Goal: Task Accomplishment & Management: Use online tool/utility

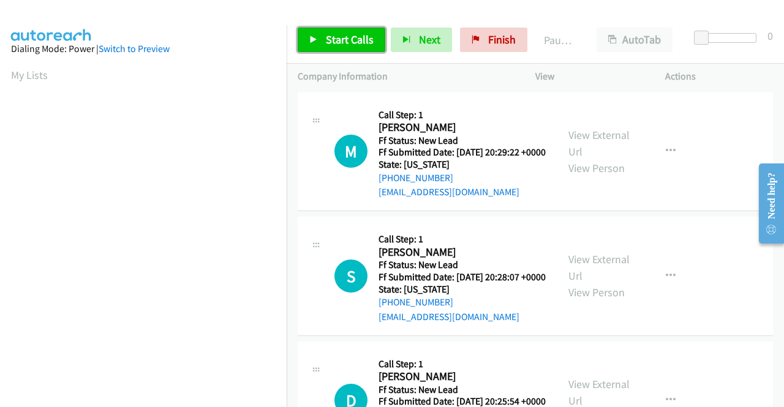
click at [360, 47] on link "Start Calls" at bounding box center [342, 40] width 88 height 25
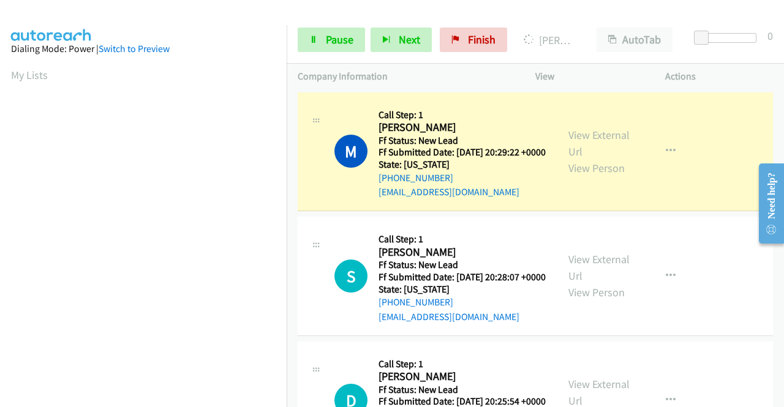
click at [0, 277] on aside "Dialing Mode: Power | Switch to Preview My Lists" at bounding box center [143, 364] width 287 height 678
click at [575, 149] on div "View External Url View Person" at bounding box center [600, 152] width 64 height 50
click at [573, 138] on link "View External Url" at bounding box center [598, 143] width 61 height 31
click at [0, 215] on aside "Dialing Mode: Power | Switch to Preview My Lists" at bounding box center [143, 364] width 287 height 678
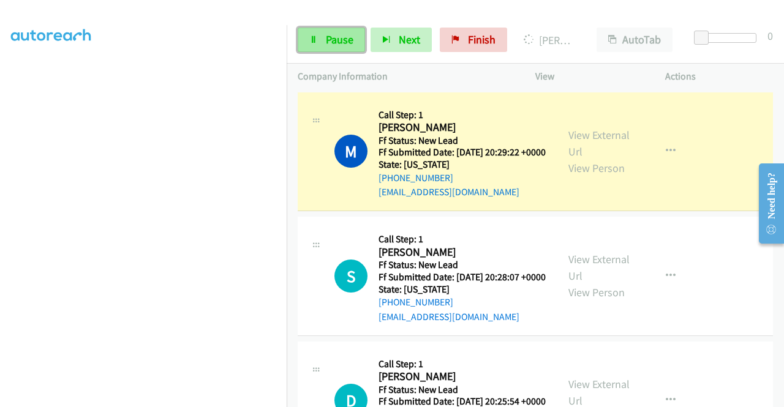
click at [319, 32] on link "Pause" at bounding box center [331, 40] width 67 height 25
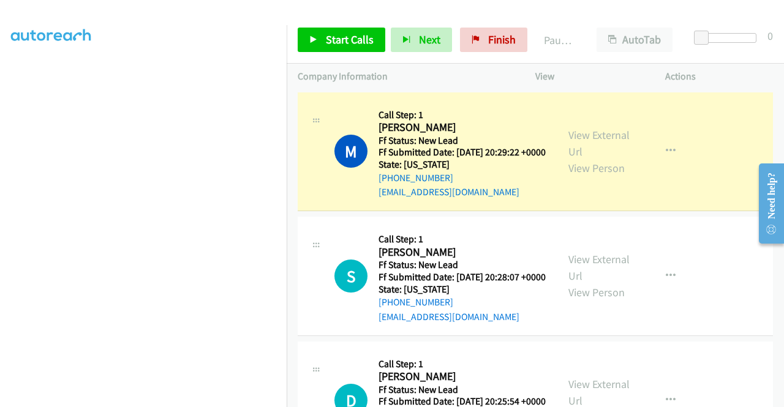
scroll to position [279, 0]
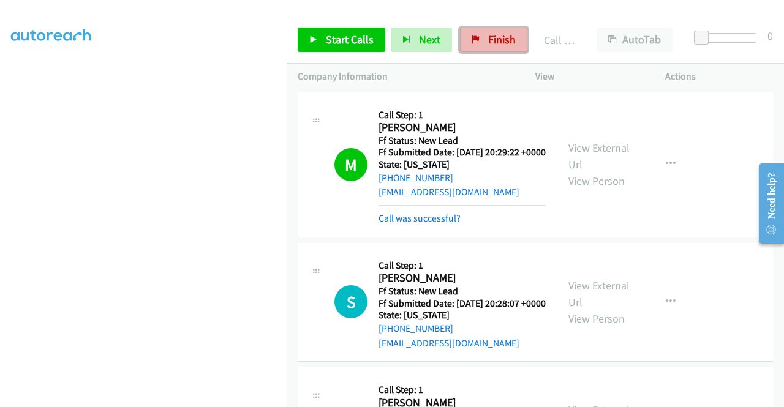
click at [499, 44] on span "Finish" at bounding box center [502, 39] width 28 height 14
click at [586, 156] on link "View External Url" at bounding box center [598, 156] width 61 height 31
click at [488, 43] on span "Finish" at bounding box center [502, 39] width 28 height 14
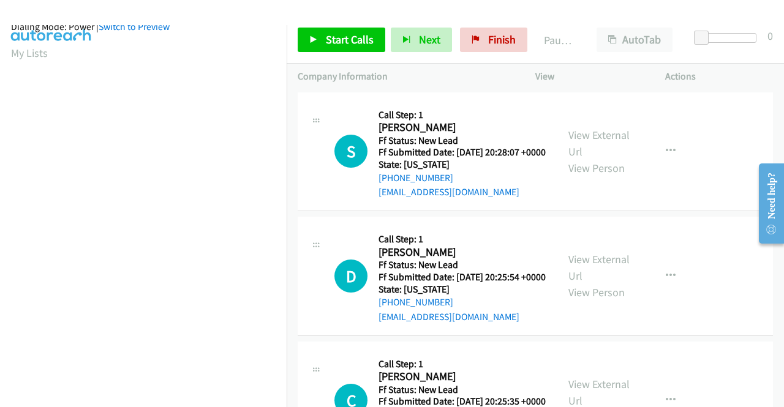
scroll to position [23, 0]
click at [325, 32] on link "Start Calls" at bounding box center [342, 40] width 88 height 25
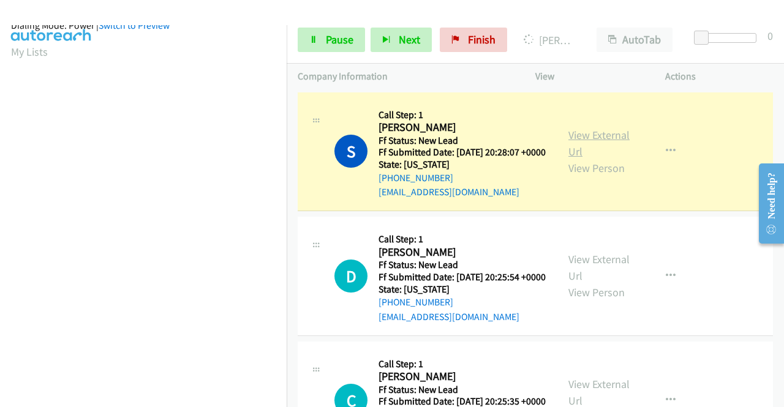
click at [598, 146] on link "View External Url" at bounding box center [598, 143] width 61 height 31
click at [0, 176] on aside "Dialing Mode: Power | Switch to Preview My Lists" at bounding box center [143, 93] width 287 height 678
click at [0, 92] on aside "Dialing Mode: Power | Switch to Preview My Lists" at bounding box center [143, 93] width 287 height 678
click at [338, 34] on span "Pause" at bounding box center [340, 39] width 28 height 14
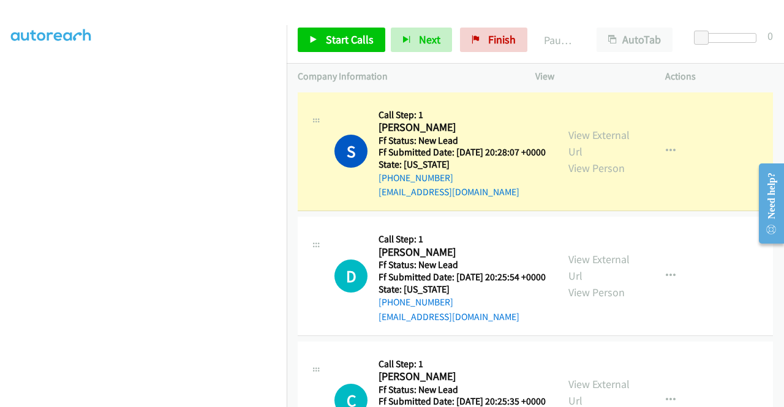
click at [2, 208] on aside "Dialing Mode: Power | Switch to Preview My Lists" at bounding box center [143, 93] width 287 height 678
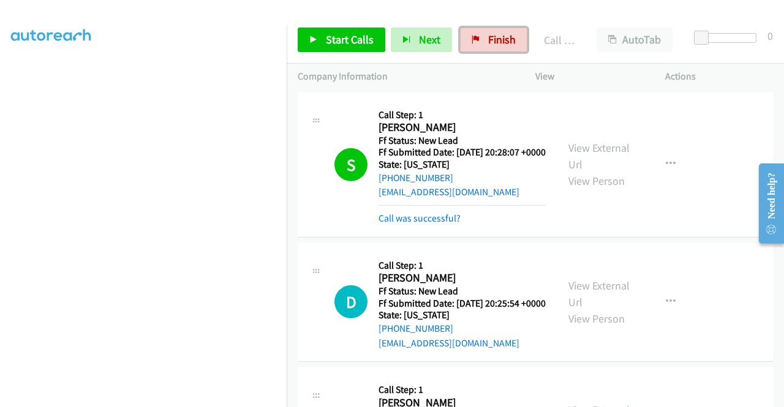
drag, startPoint x: 496, startPoint y: 40, endPoint x: 437, endPoint y: 66, distance: 63.9
click at [496, 40] on span "Finish" at bounding box center [502, 39] width 28 height 14
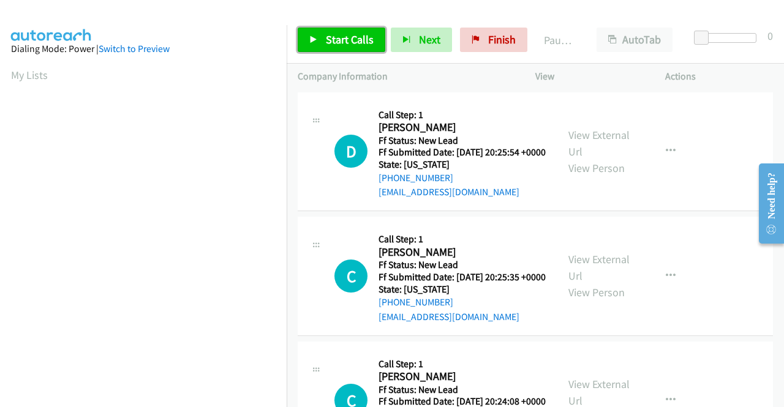
click at [345, 33] on span "Start Calls" at bounding box center [350, 39] width 48 height 14
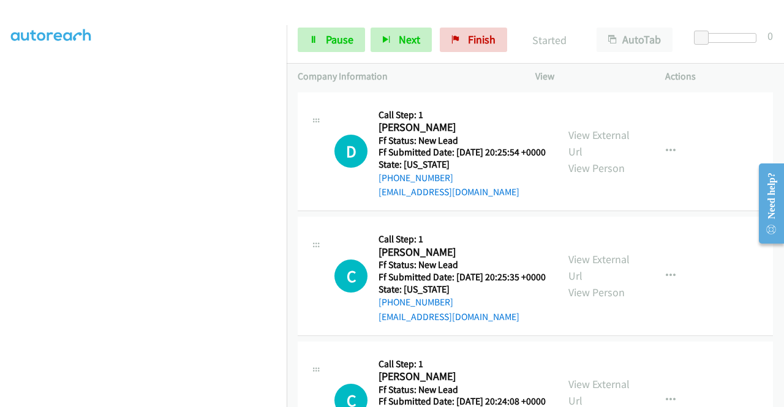
scroll to position [279, 0]
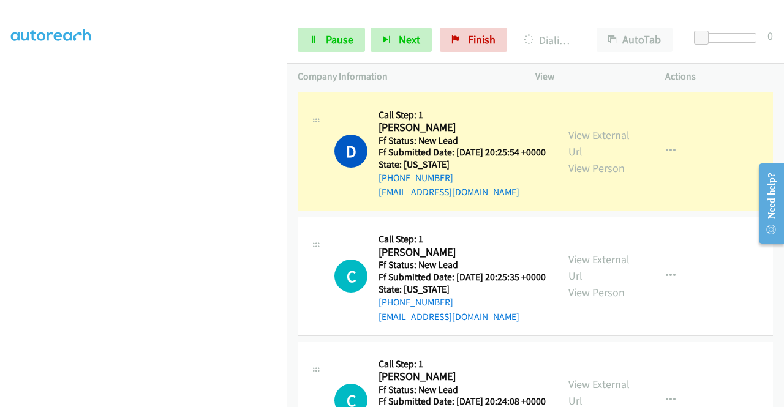
click at [0, 234] on aside "Dialing Mode: Power | Switch to Preview My Lists" at bounding box center [143, 93] width 287 height 678
click at [579, 139] on link "View External Url" at bounding box center [598, 143] width 61 height 31
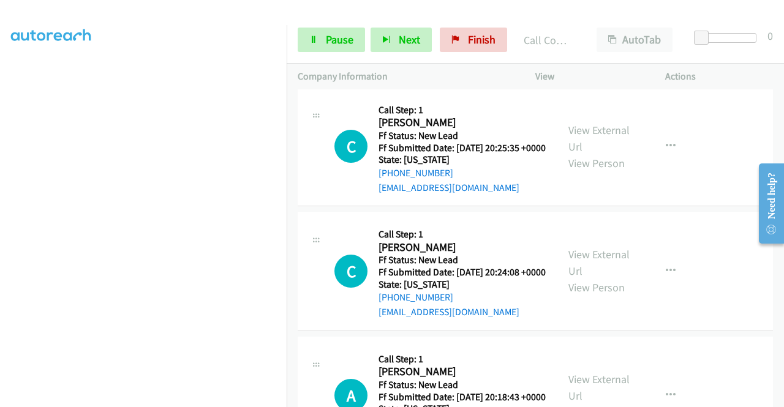
scroll to position [157, 0]
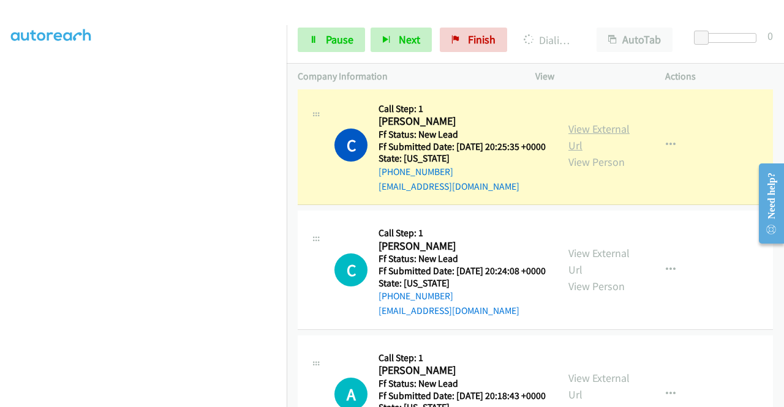
click at [594, 146] on link "View External Url" at bounding box center [598, 137] width 61 height 31
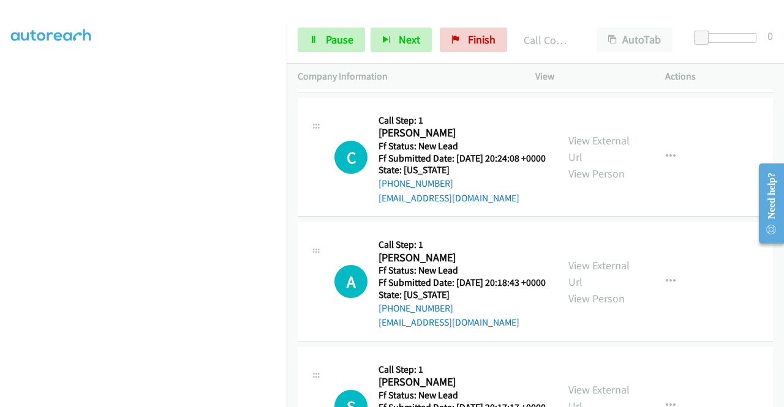
scroll to position [320, 0]
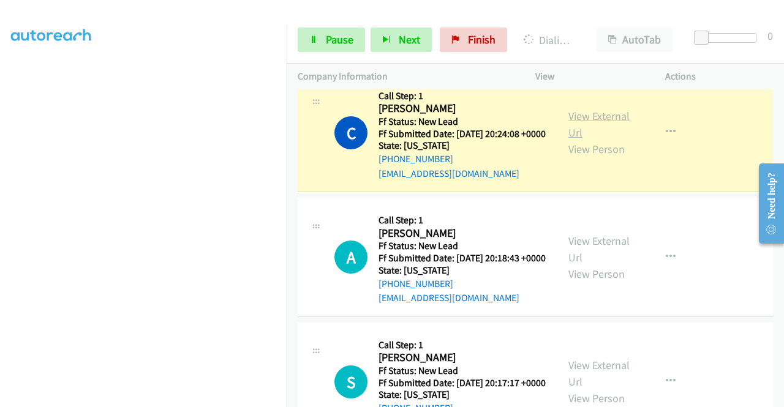
click at [589, 140] on link "View External Url" at bounding box center [598, 124] width 61 height 31
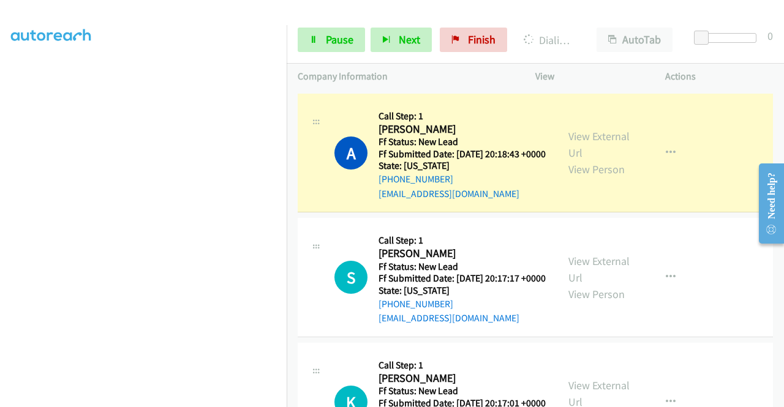
scroll to position [484, 0]
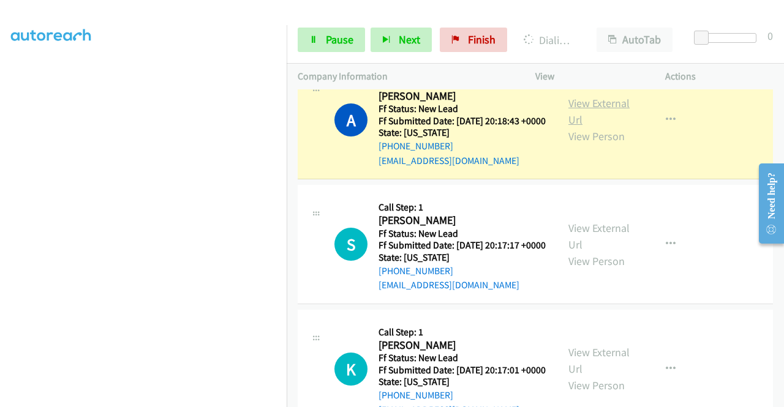
click at [582, 127] on link "View External Url" at bounding box center [598, 111] width 61 height 31
click at [200, 399] on section at bounding box center [143, 117] width 265 height 586
click at [287, 184] on nav "Dialing Mode: Power | Switch to Preview My Lists" at bounding box center [143, 228] width 287 height 407
click at [287, 160] on td "A Callback Scheduled Call Step: 1 [PERSON_NAME] America/[GEOGRAPHIC_DATA] Ff St…" at bounding box center [535, 120] width 497 height 125
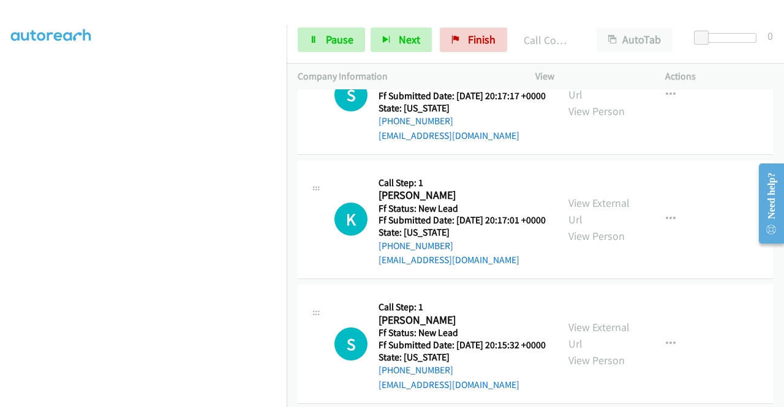
scroll to position [663, 0]
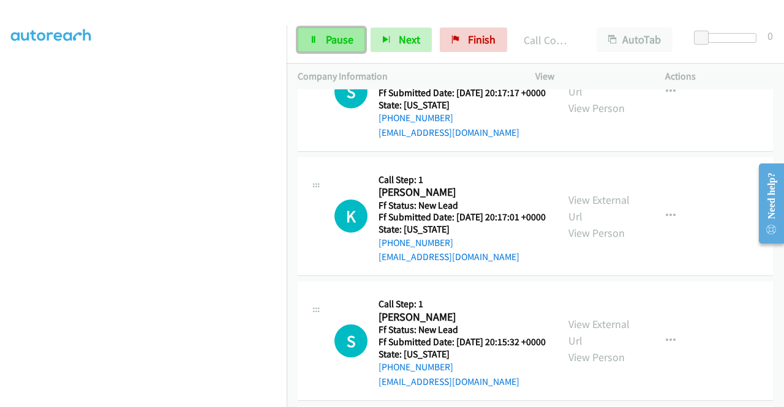
click at [327, 43] on span "Pause" at bounding box center [340, 39] width 28 height 14
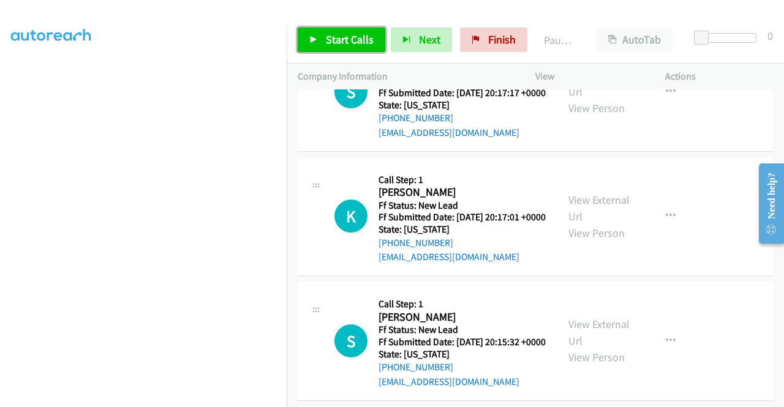
click at [327, 43] on span "Start Calls" at bounding box center [350, 39] width 48 height 14
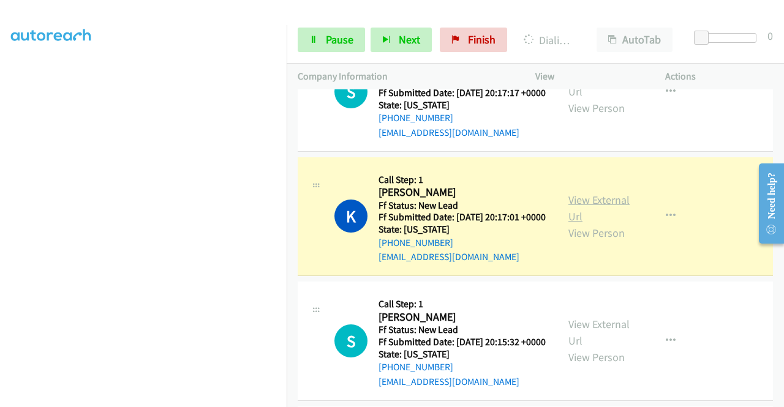
click at [577, 224] on link "View External Url" at bounding box center [598, 208] width 61 height 31
click at [288, 155] on td "S Callback Scheduled Call Step: 1 [PERSON_NAME] America/New_York Ff Status: New…" at bounding box center [535, 92] width 497 height 125
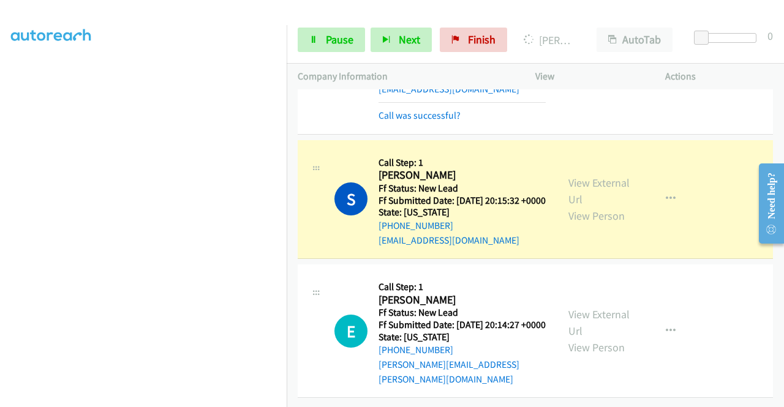
scroll to position [909, 0]
click at [605, 183] on link "View External Url" at bounding box center [598, 191] width 61 height 31
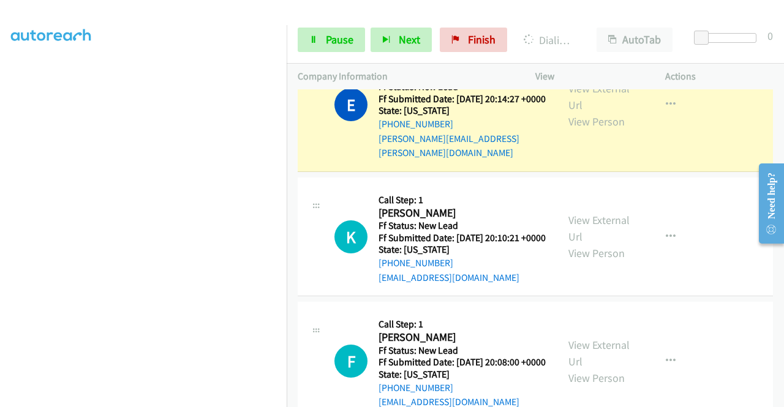
scroll to position [1085, 0]
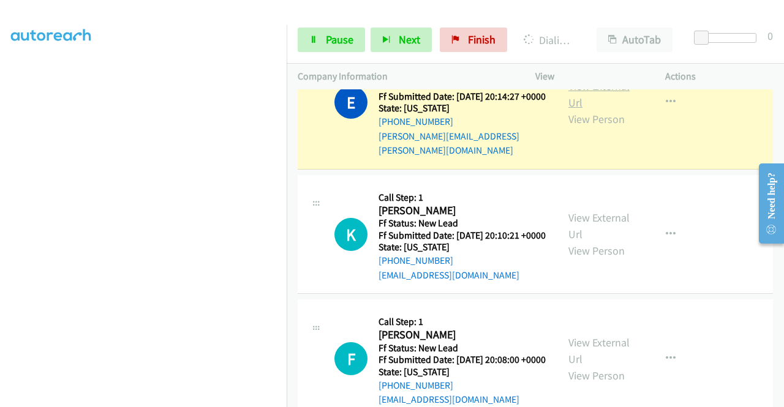
click at [575, 110] on link "View External Url" at bounding box center [598, 94] width 61 height 31
click at [322, 39] on link "Pause" at bounding box center [331, 40] width 67 height 25
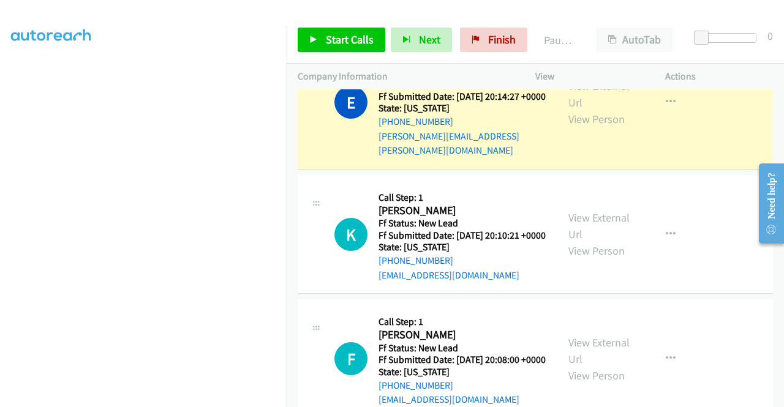
click at [287, 134] on nav "Dialing Mode: Power | Switch to Preview My Lists" at bounding box center [143, 228] width 287 height 407
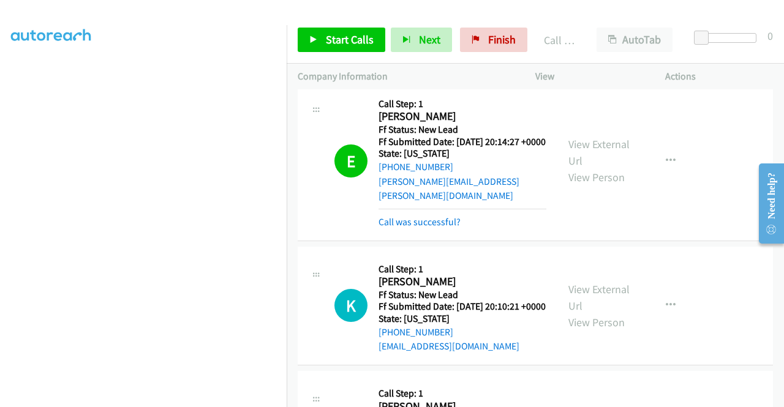
scroll to position [1038, 0]
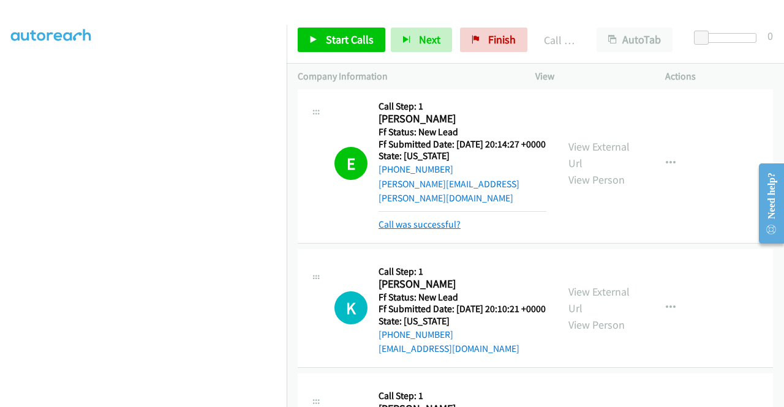
click at [452, 230] on link "Call was successful?" at bounding box center [420, 225] width 82 height 12
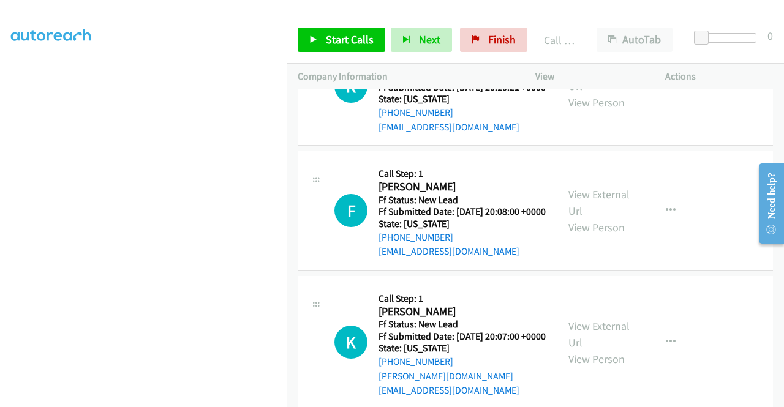
scroll to position [1236, 0]
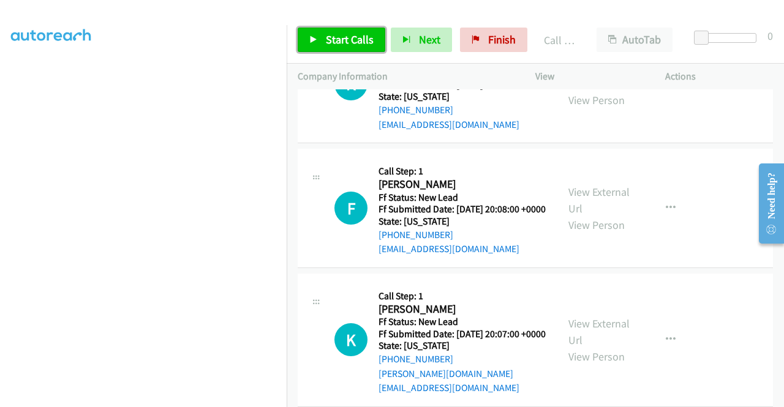
click at [345, 39] on span "Start Calls" at bounding box center [350, 39] width 48 height 14
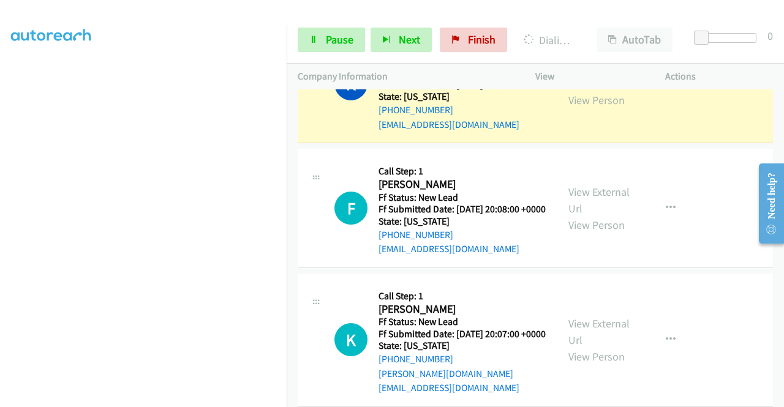
click at [576, 91] on link "View External Url" at bounding box center [598, 75] width 61 height 31
drag, startPoint x: 0, startPoint y: 200, endPoint x: 16, endPoint y: 214, distance: 21.3
click at [0, 200] on aside "Dialing Mode: Power | Switch to Preview My Lists" at bounding box center [143, 93] width 287 height 678
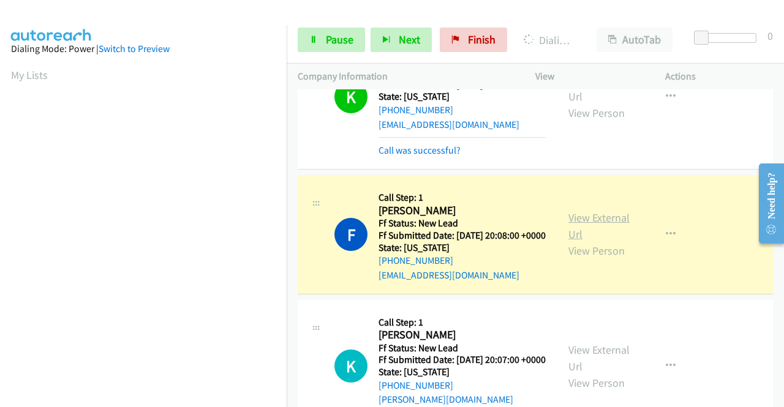
click at [576, 241] on link "View External Url" at bounding box center [598, 226] width 61 height 31
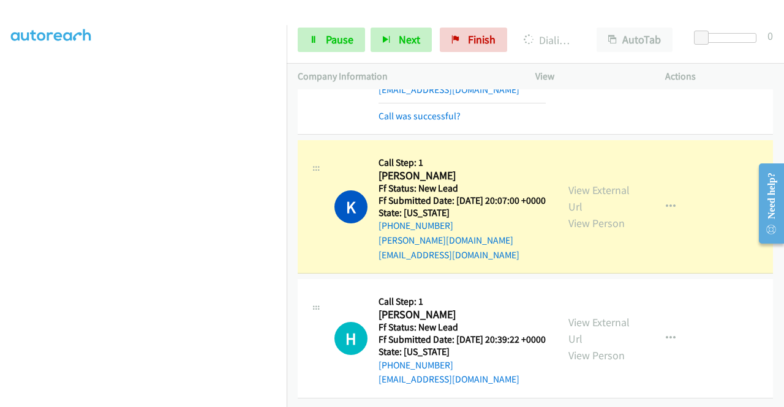
scroll to position [1540, 0]
click at [603, 183] on link "View External Url" at bounding box center [598, 198] width 61 height 31
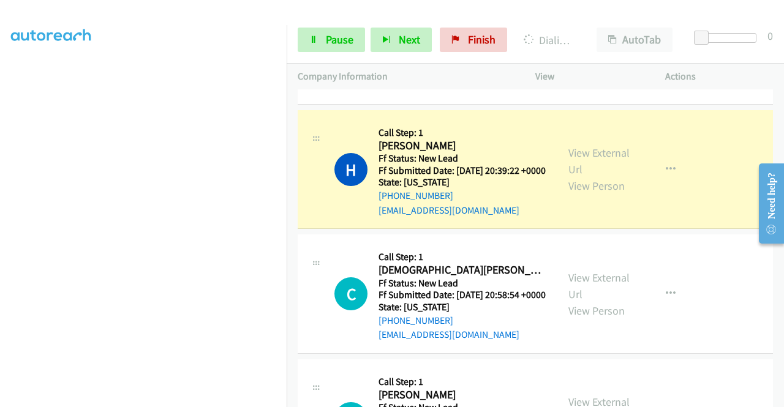
scroll to position [1627, 0]
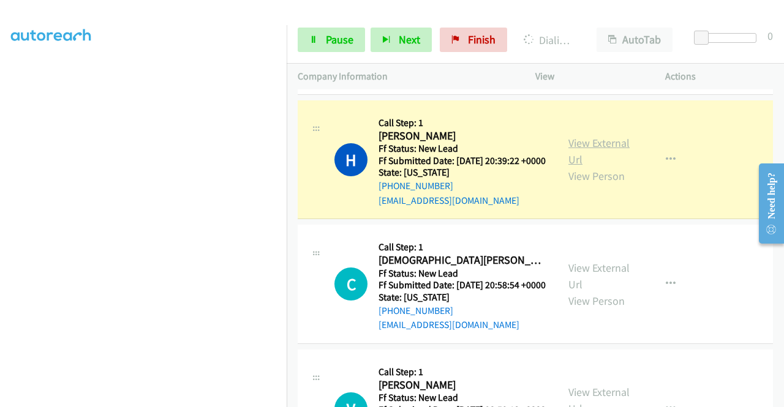
click at [605, 167] on link "View External Url" at bounding box center [598, 151] width 61 height 31
click at [287, 172] on nav "Dialing Mode: Power | Switch to Preview My Lists" at bounding box center [143, 228] width 287 height 407
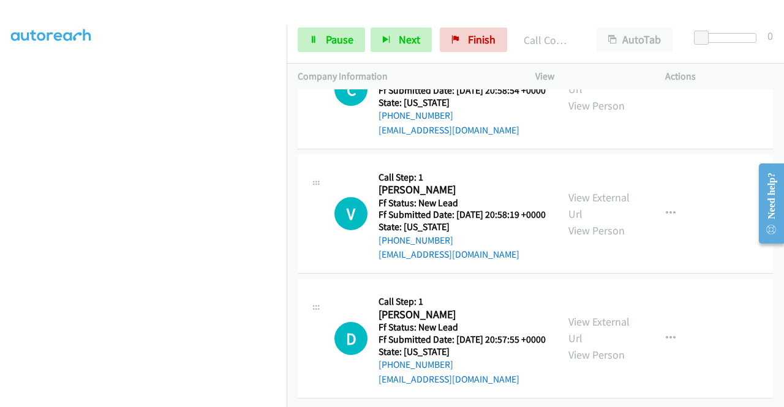
scroll to position [1935, 0]
click at [346, 40] on span "Pause" at bounding box center [340, 39] width 28 height 14
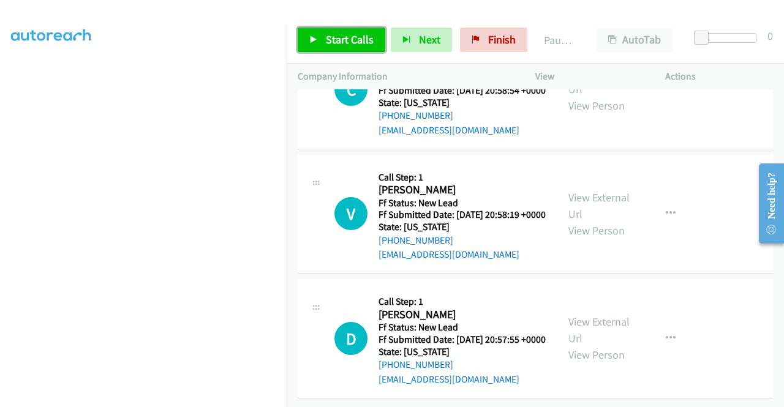
click at [346, 40] on span "Start Calls" at bounding box center [350, 39] width 48 height 14
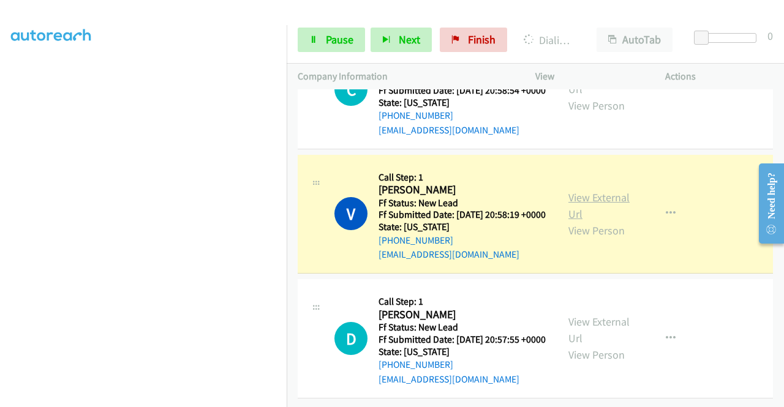
click at [586, 221] on link "View External Url" at bounding box center [598, 205] width 61 height 31
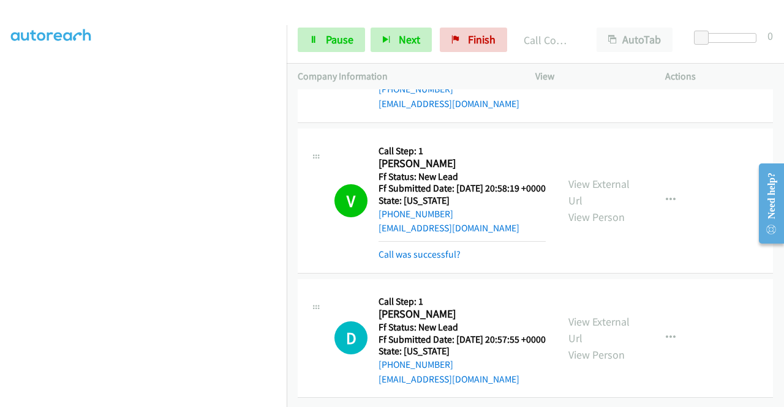
scroll to position [2030, 0]
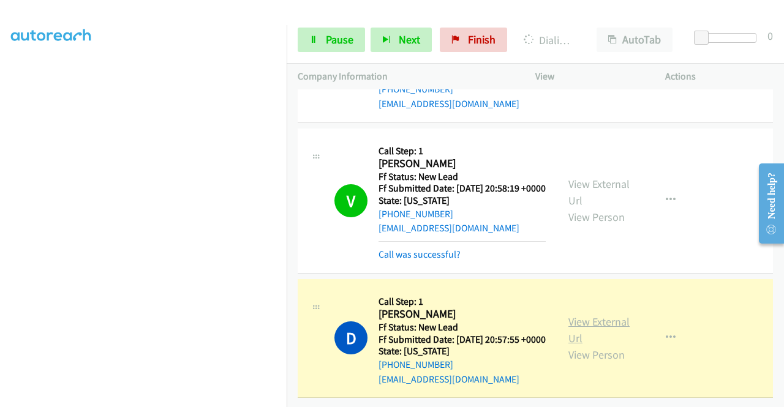
click at [605, 315] on link "View External Url" at bounding box center [598, 330] width 61 height 31
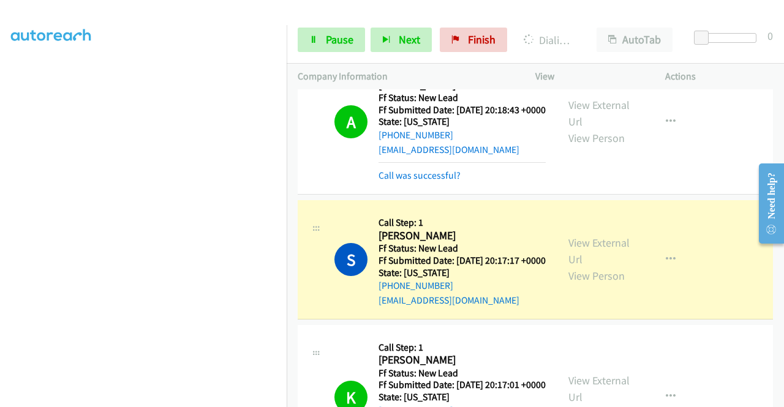
scroll to position [582, 0]
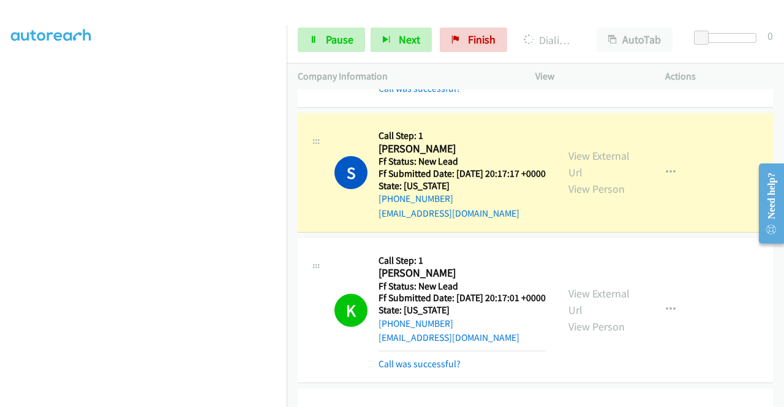
click at [571, 197] on div "View External Url View Person" at bounding box center [600, 173] width 64 height 50
click at [569, 179] on link "View External Url" at bounding box center [598, 164] width 61 height 31
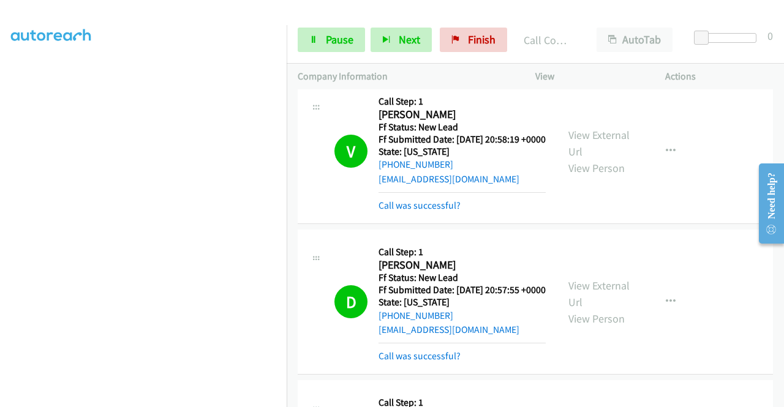
scroll to position [1870, 0]
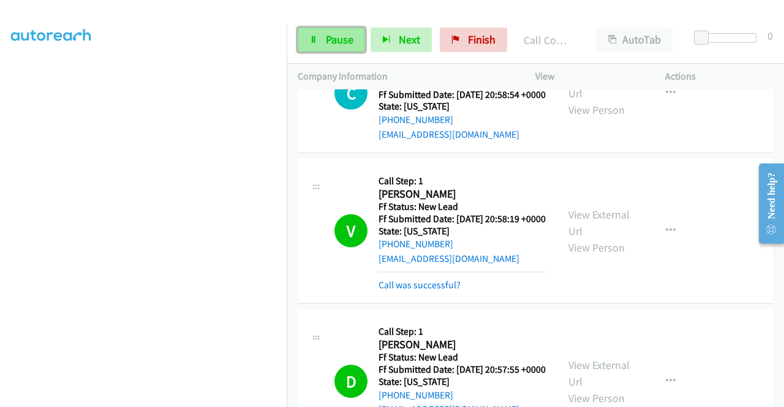
click at [344, 38] on span "Pause" at bounding box center [340, 39] width 28 height 14
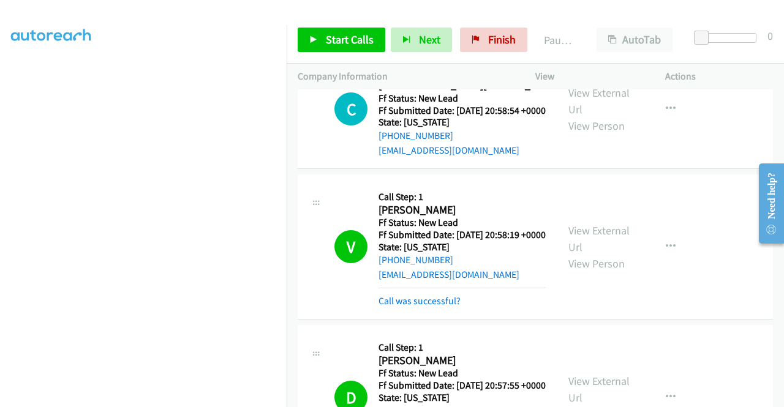
scroll to position [1858, 0]
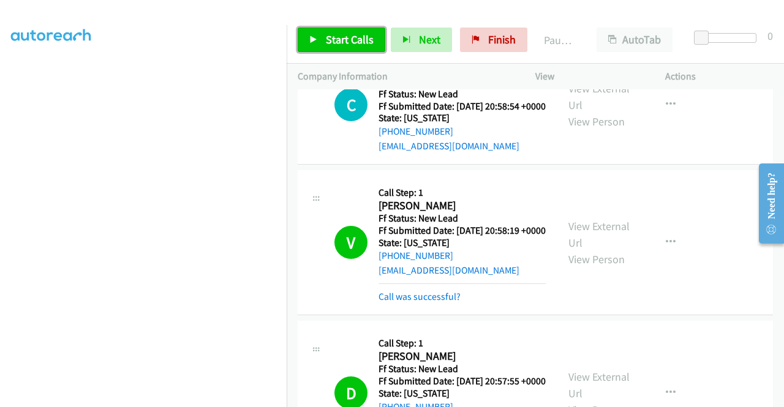
click at [349, 41] on span "Start Calls" at bounding box center [350, 39] width 48 height 14
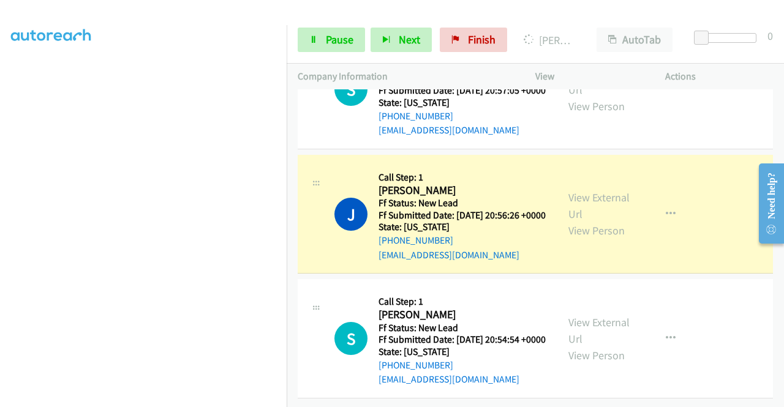
scroll to position [2491, 0]
click at [604, 190] on link "View External Url" at bounding box center [598, 205] width 61 height 31
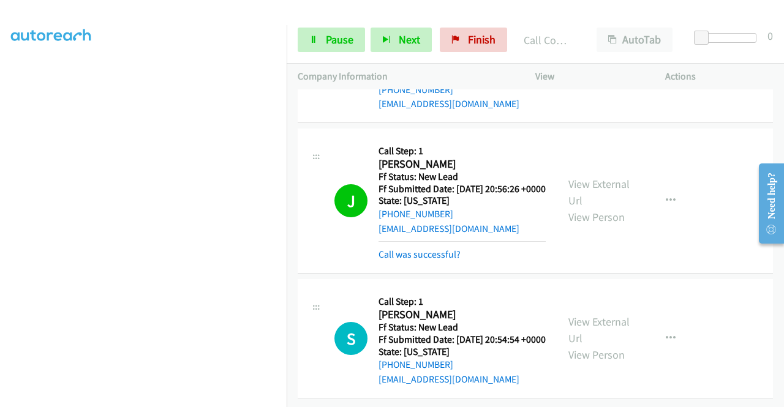
click at [0, 119] on aside "Dialing Mode: Power | Switch to Preview My Lists" at bounding box center [143, 93] width 287 height 678
click at [314, 28] on link "Pause" at bounding box center [331, 40] width 67 height 25
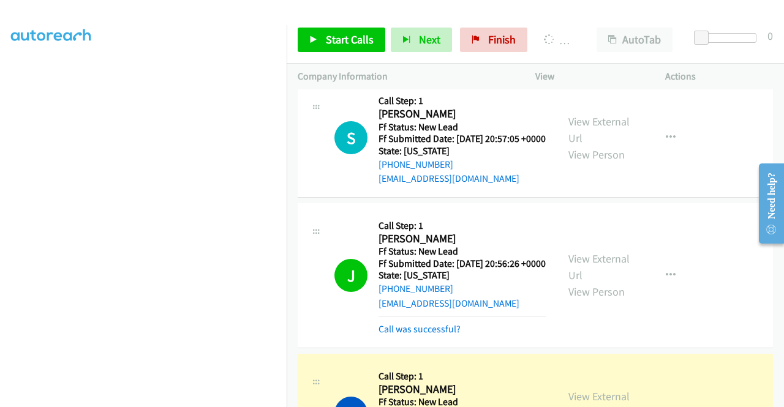
scroll to position [2517, 0]
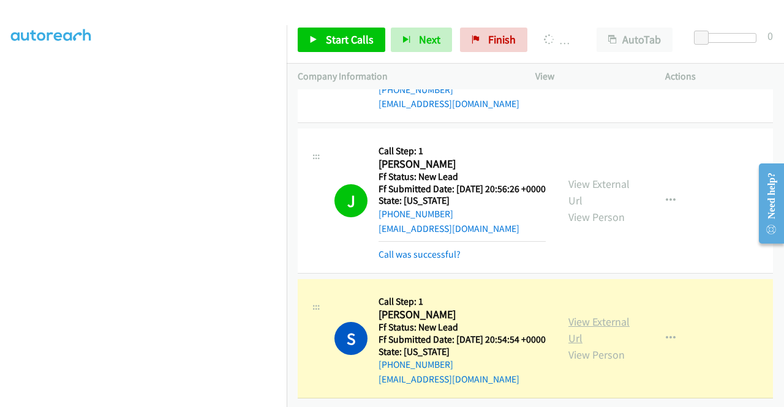
click at [578, 315] on link "View External Url" at bounding box center [598, 330] width 61 height 31
click at [0, 227] on aside "Dialing Mode: Power | Switch to Preview My Lists" at bounding box center [143, 93] width 287 height 678
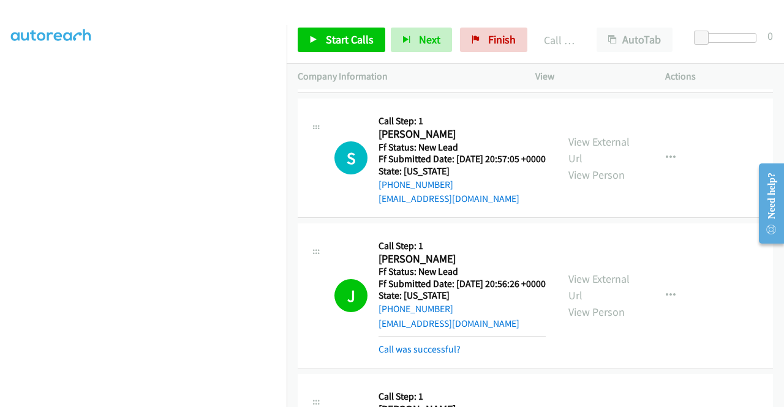
scroll to position [2245, 0]
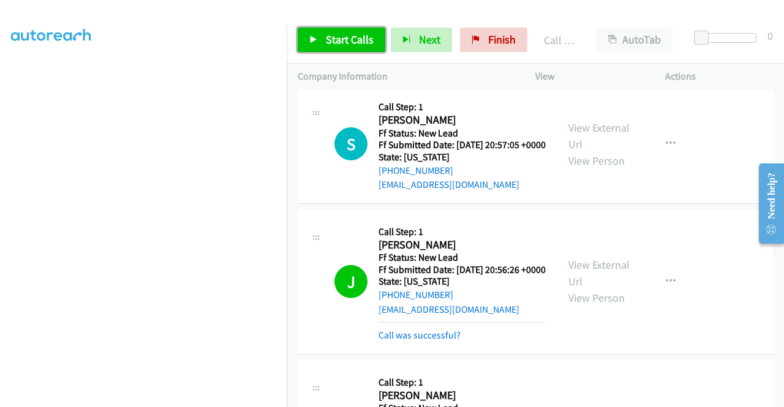
click at [347, 31] on link "Start Calls" at bounding box center [342, 40] width 88 height 25
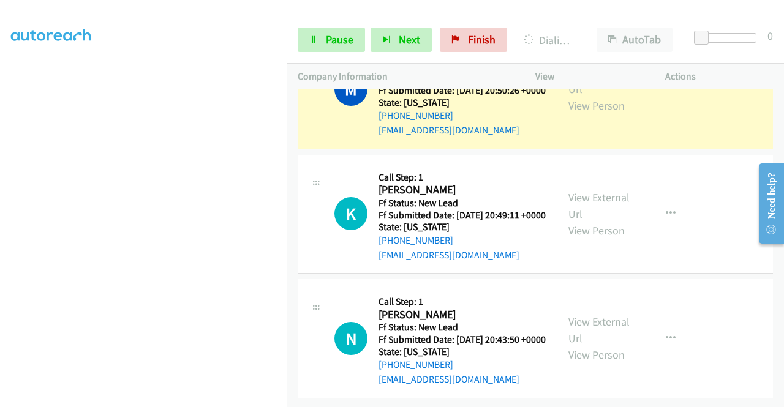
scroll to position [2744, 0]
click at [597, 96] on link "View External Url" at bounding box center [598, 81] width 61 height 31
click at [0, 236] on aside "Dialing Mode: Power | Switch to Preview My Lists" at bounding box center [143, 93] width 287 height 678
click at [327, 34] on span "Pause" at bounding box center [340, 39] width 28 height 14
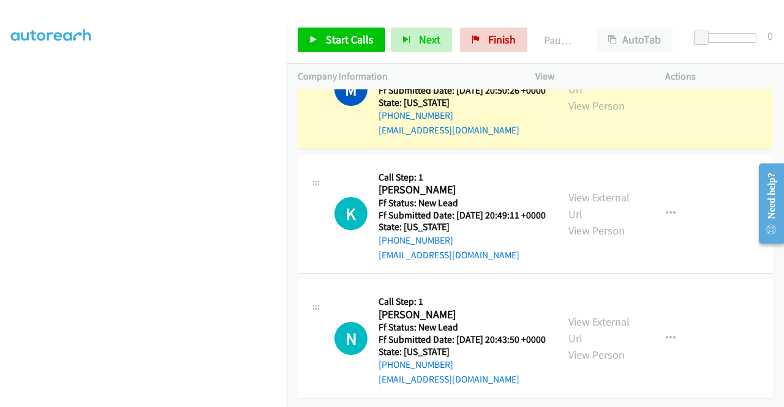
scroll to position [279, 0]
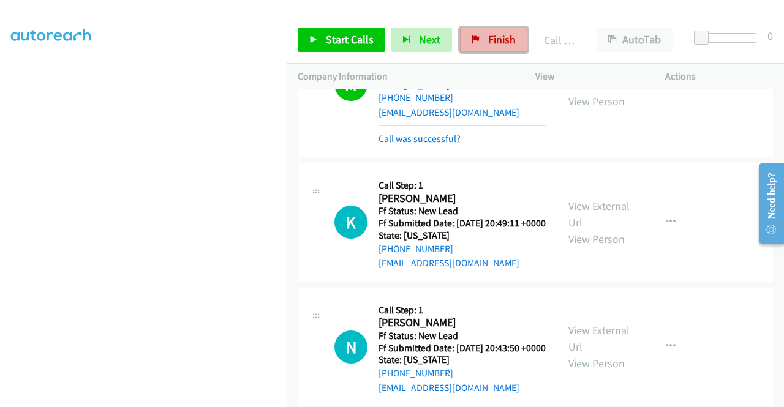
click at [478, 47] on link "Finish" at bounding box center [493, 40] width 67 height 25
